Goal: Information Seeking & Learning: Learn about a topic

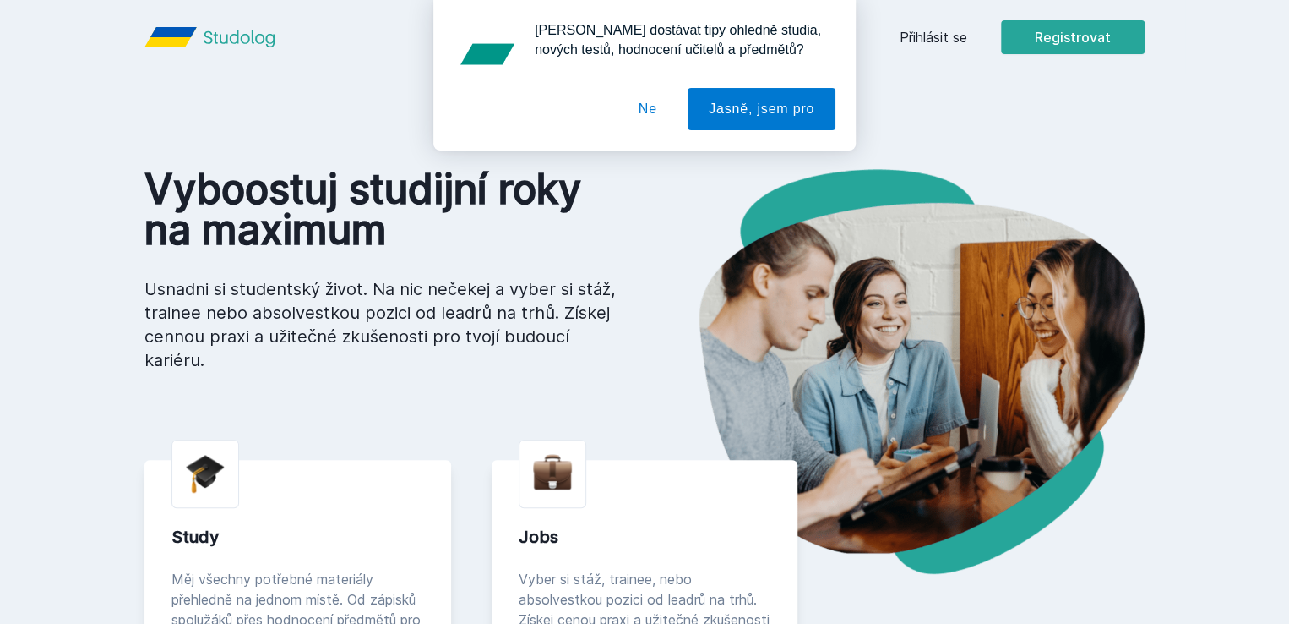
click at [1037, 37] on div "[PERSON_NAME] dostávat tipy ohledně studia, nových testů, hodnocení učitelů a p…" at bounding box center [644, 75] width 1289 height 150
click at [650, 102] on button "Ne" at bounding box center [648, 109] width 61 height 42
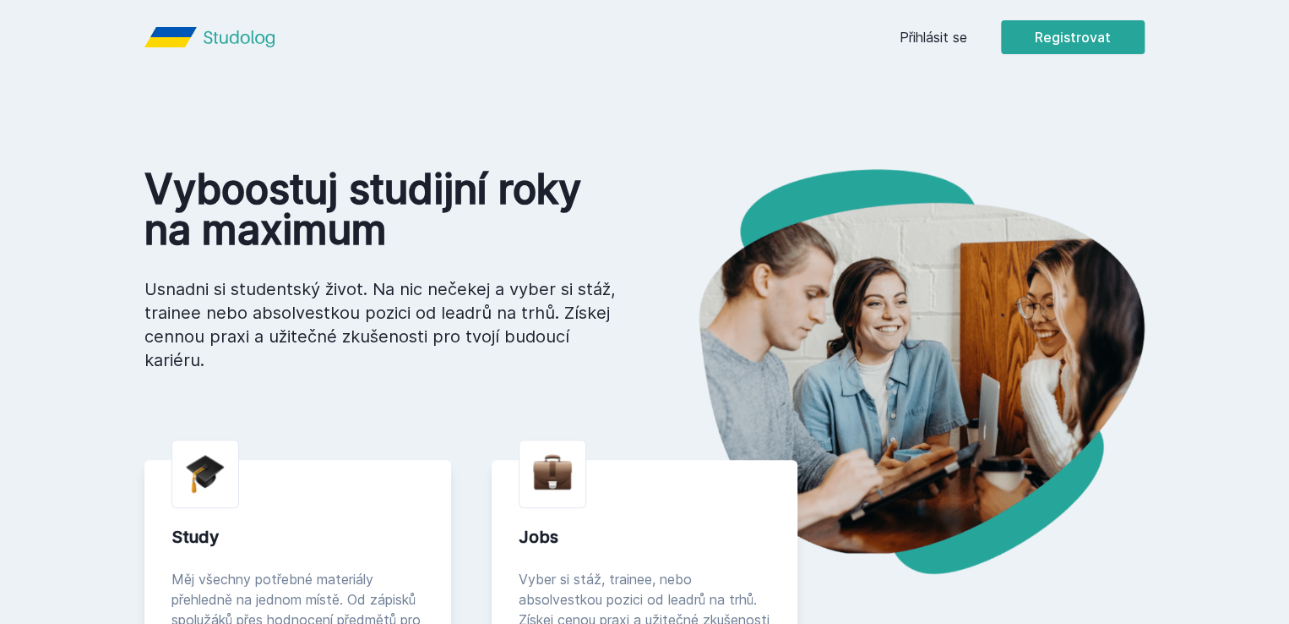
drag, startPoint x: 1041, startPoint y: 36, endPoint x: 1078, endPoint y: 35, distance: 37.2
click at [1078, 35] on div "Přihlásit se Registrovat" at bounding box center [1022, 37] width 245 height 34
click at [968, 44] on link "Přihlásit se" at bounding box center [934, 37] width 68 height 20
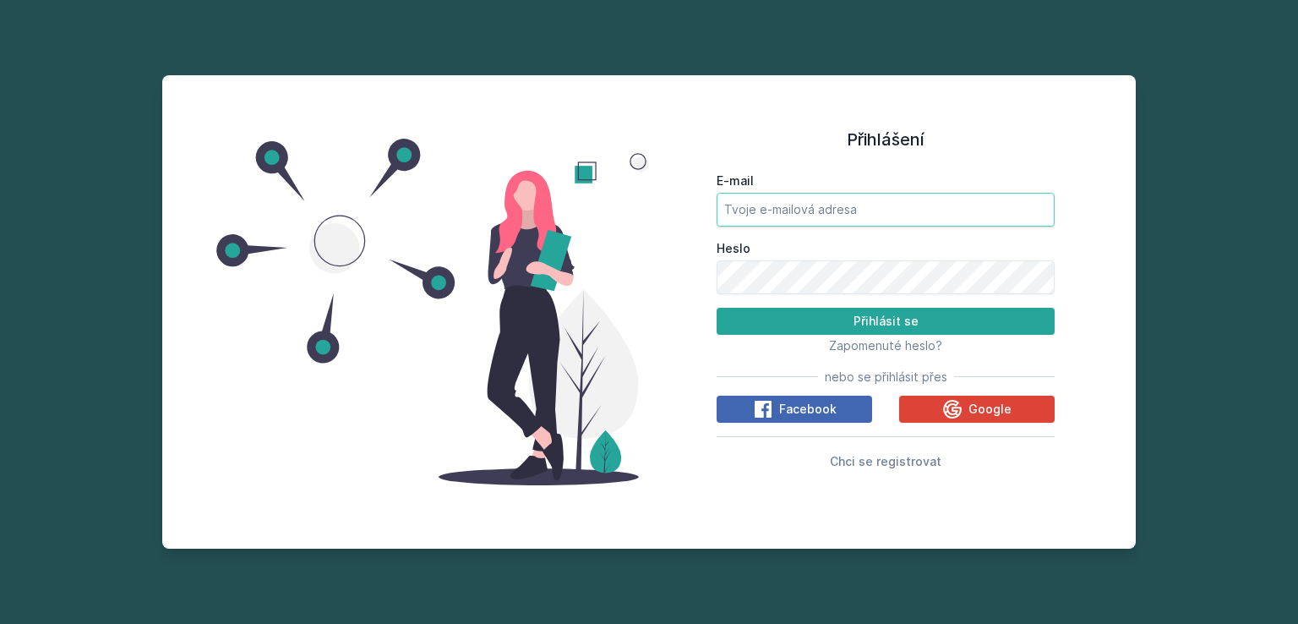
click at [788, 221] on input "E-mail" at bounding box center [886, 210] width 338 height 34
type input "[EMAIL_ADDRESS][DOMAIN_NAME]"
click at [717, 308] on button "Přihlásit se" at bounding box center [886, 321] width 338 height 27
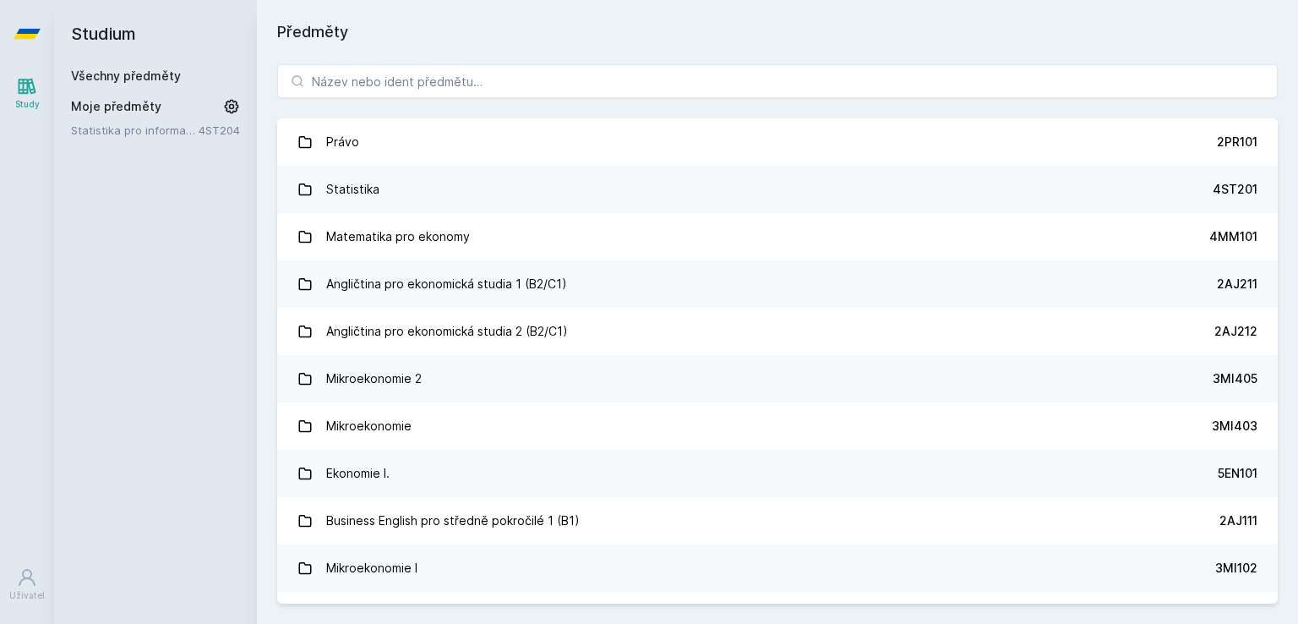
click at [128, 79] on link "Všechny předměty" at bounding box center [126, 75] width 110 height 14
click at [162, 68] on div "Všechny předměty" at bounding box center [155, 76] width 169 height 17
click at [158, 75] on link "Všechny předměty" at bounding box center [126, 75] width 110 height 14
click at [662, 82] on input "search" at bounding box center [777, 81] width 1000 height 34
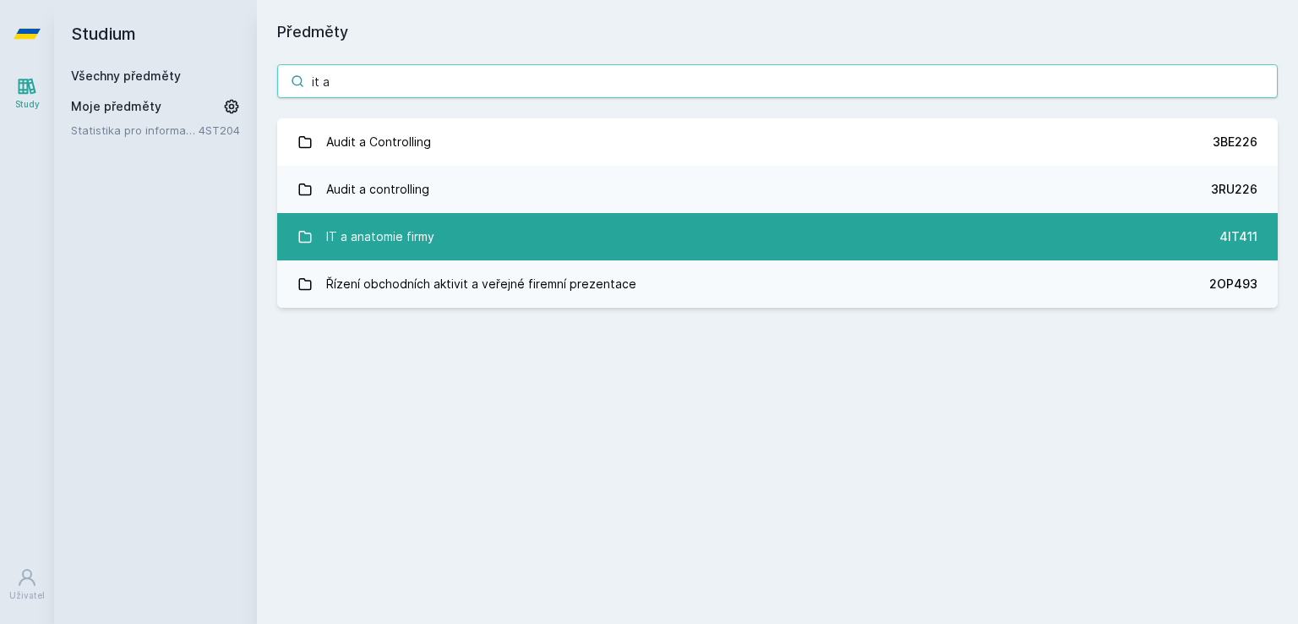
type input "it a"
click at [570, 216] on link "IT a anatomie firmy 4IT411" at bounding box center [777, 236] width 1000 height 47
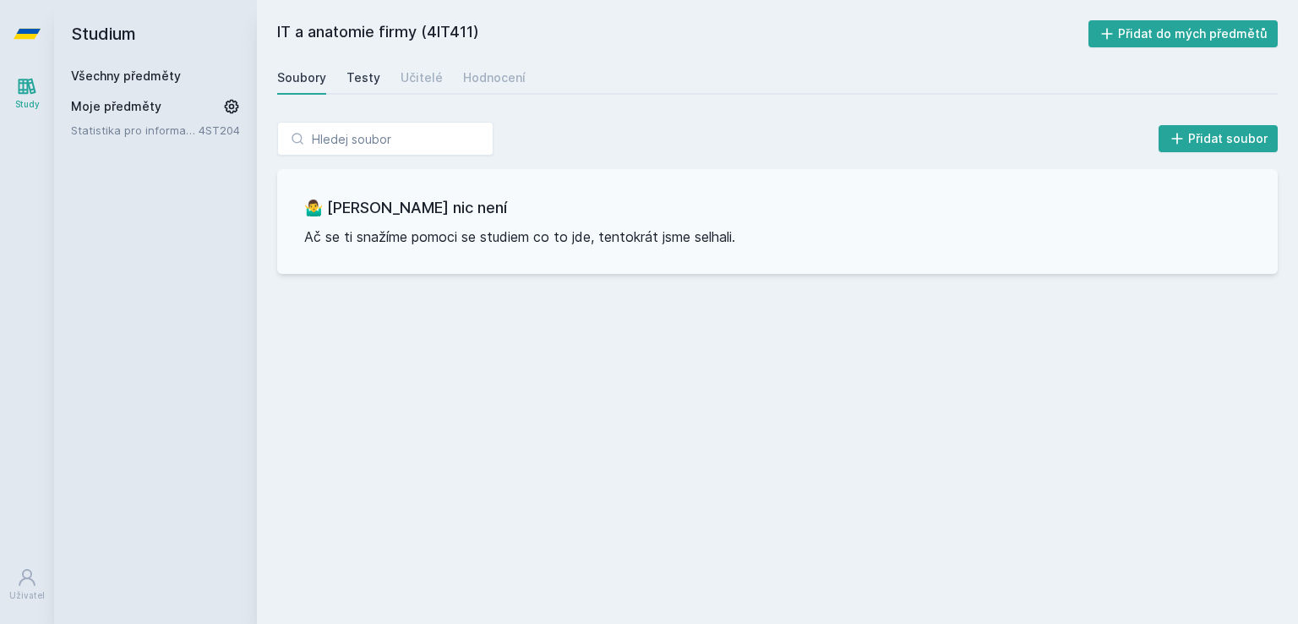
click at [369, 80] on div "Testy" at bounding box center [363, 77] width 34 height 17
click at [401, 78] on div "Učitelé" at bounding box center [422, 77] width 42 height 17
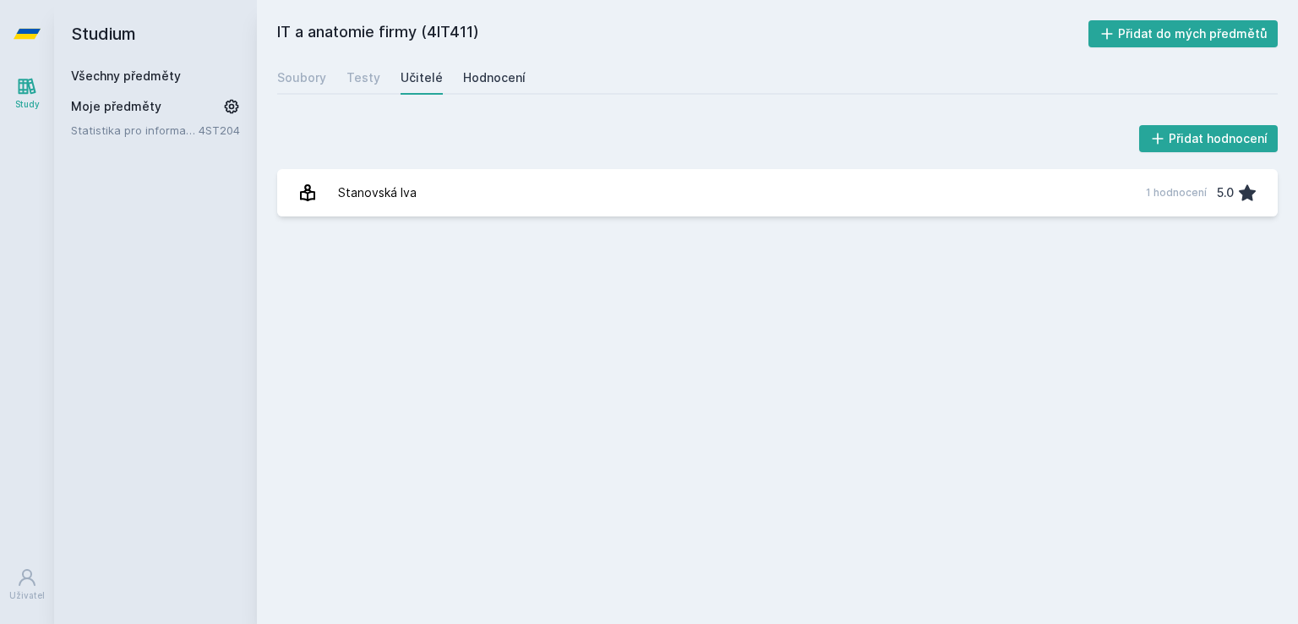
click at [473, 85] on div "Hodnocení" at bounding box center [494, 77] width 63 height 17
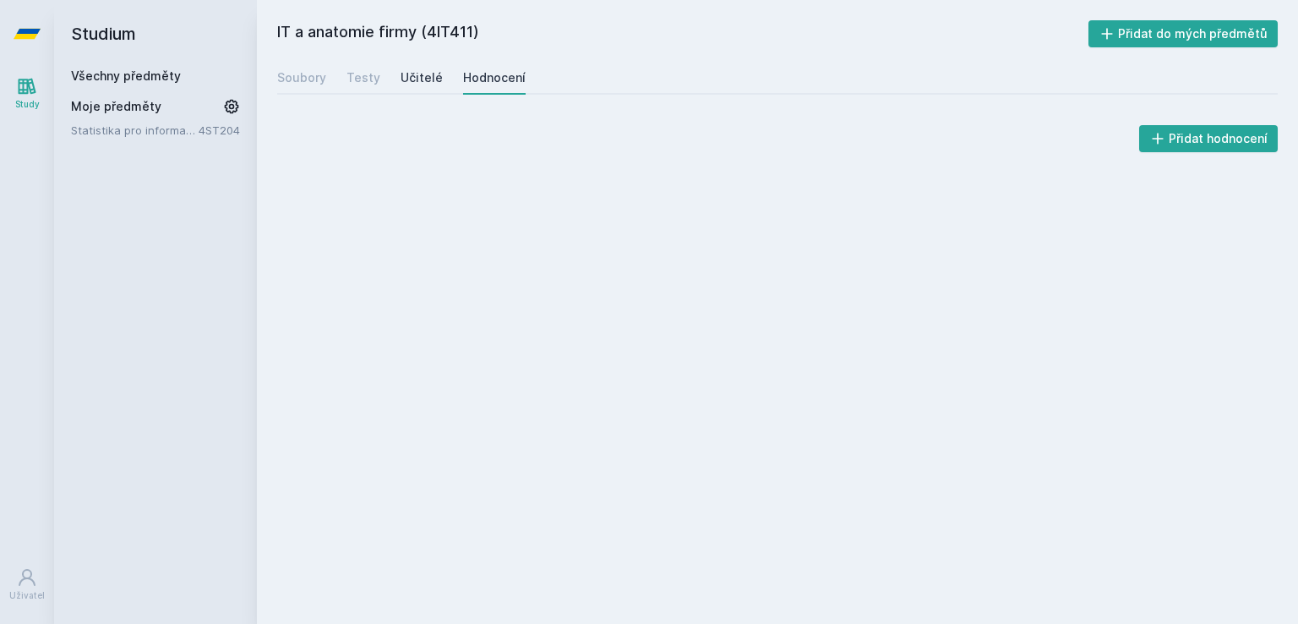
click at [416, 75] on div "Učitelé" at bounding box center [422, 77] width 42 height 17
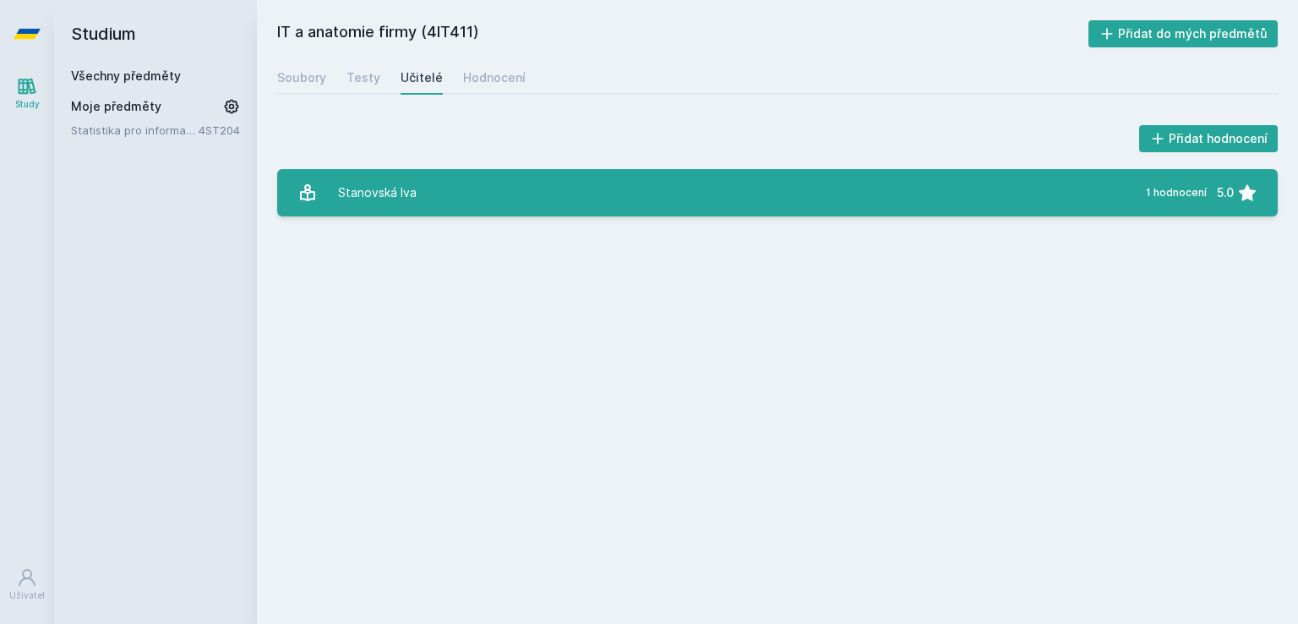
click at [517, 202] on link "Stanovská Iva 1 hodnocení 5.0" at bounding box center [777, 192] width 1000 height 47
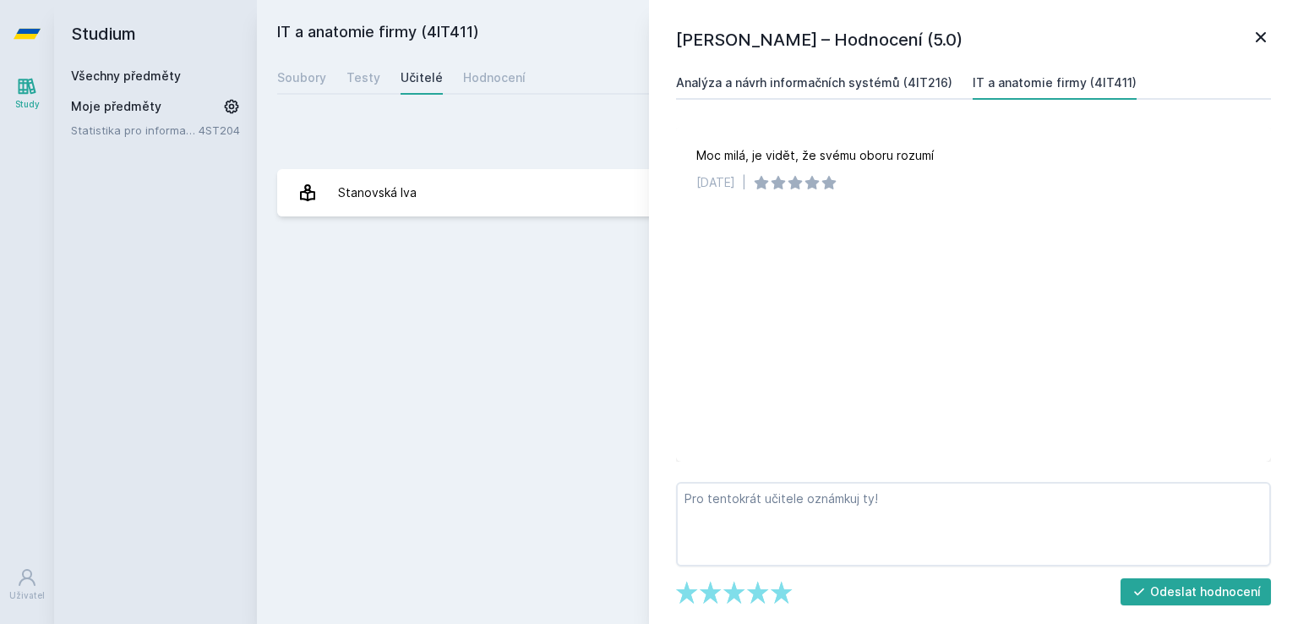
click at [819, 79] on div "Analýza a návrh informačních systémů (4IT216)" at bounding box center [814, 82] width 276 height 17
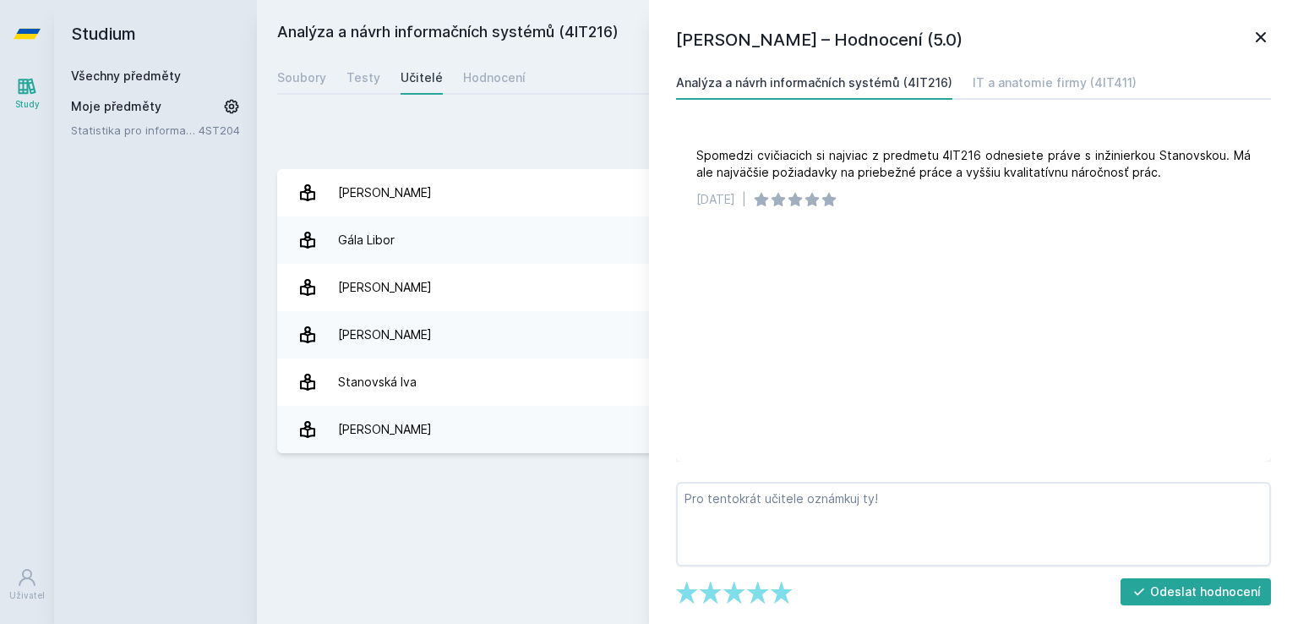
click at [1257, 51] on link at bounding box center [1261, 39] width 20 height 25
